Goal: Find specific page/section: Find specific page/section

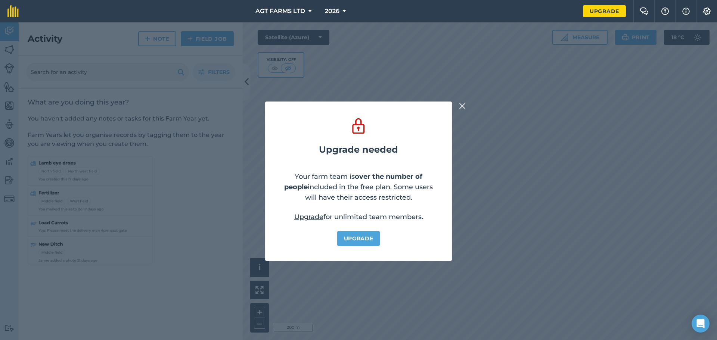
click at [467, 105] on div "Upgrade needed Your farm team is over the number of people included in the free…" at bounding box center [358, 181] width 717 height 318
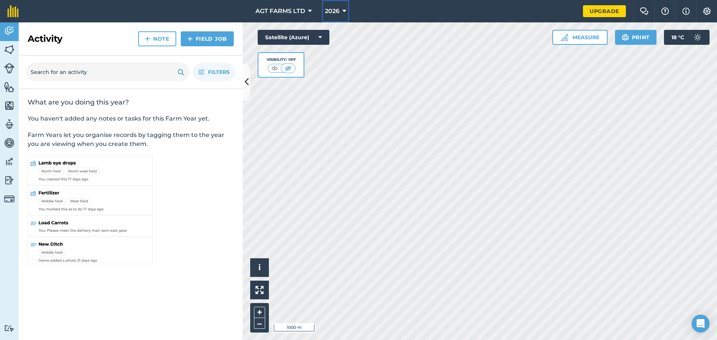
click at [332, 10] on span "2026" at bounding box center [332, 11] width 15 height 9
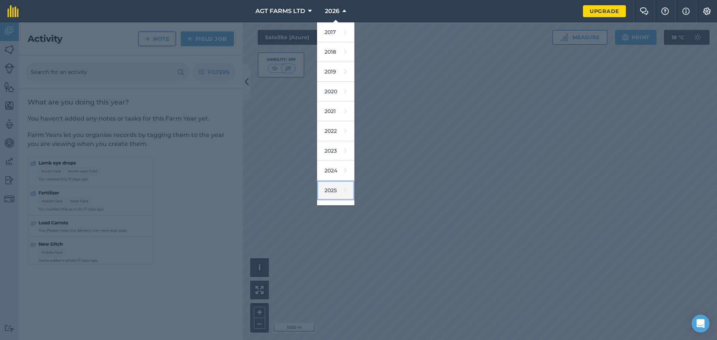
click at [330, 187] on link "2025" at bounding box center [335, 191] width 37 height 20
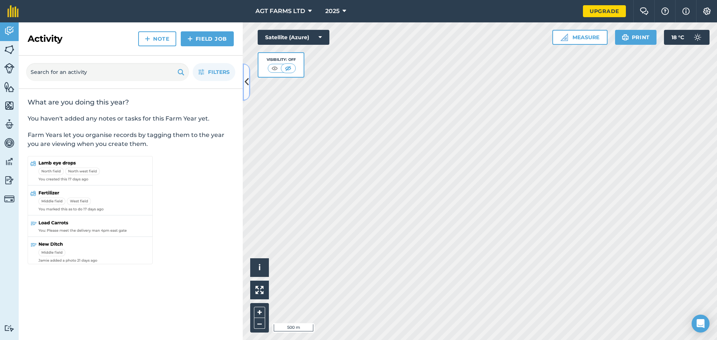
click at [248, 80] on icon at bounding box center [247, 81] width 4 height 13
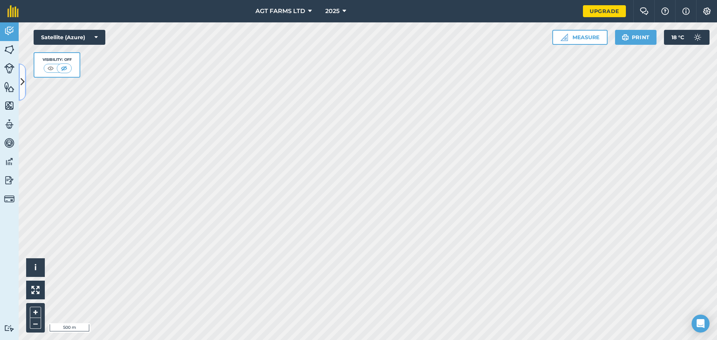
click at [22, 79] on icon at bounding box center [23, 81] width 4 height 13
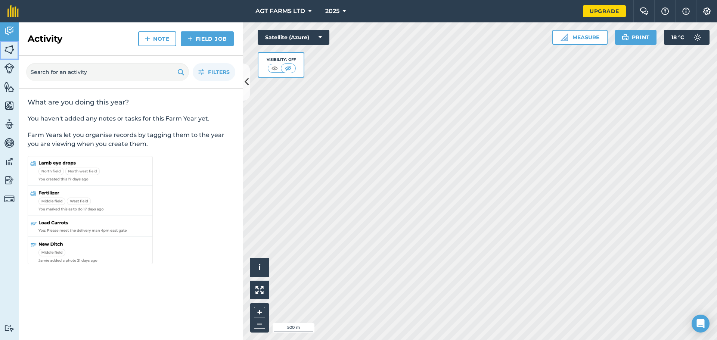
click at [11, 51] on img at bounding box center [9, 49] width 10 height 11
